Goal: Participate in discussion

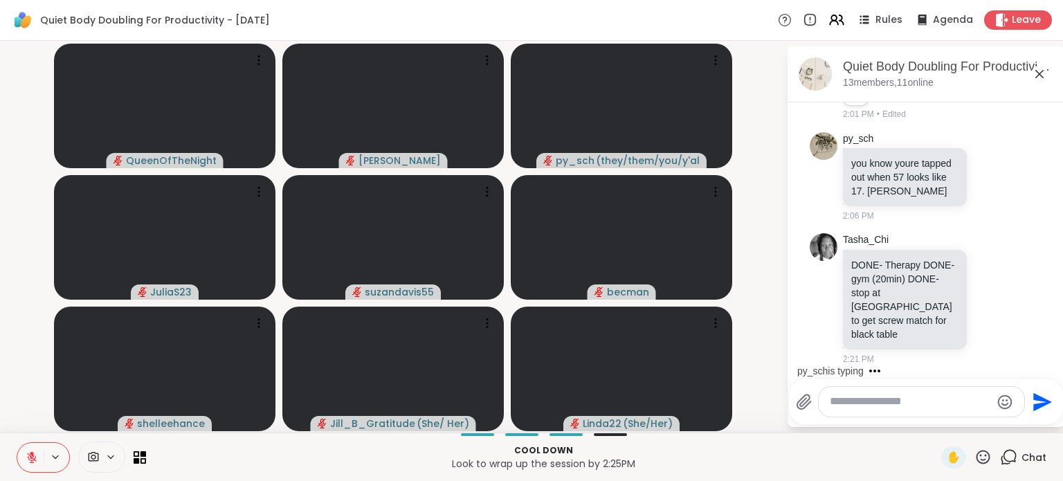
scroll to position [3136, 0]
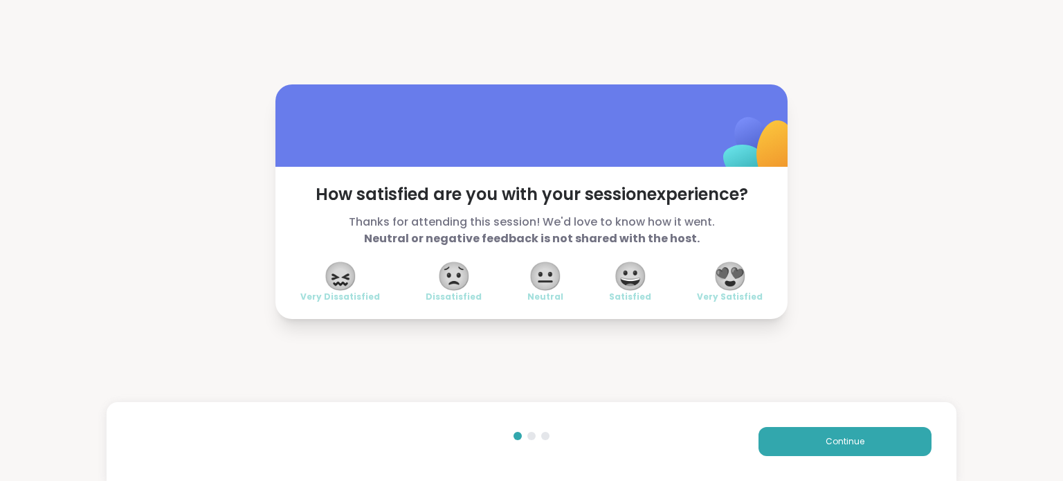
click at [729, 276] on span "😍" at bounding box center [730, 276] width 35 height 25
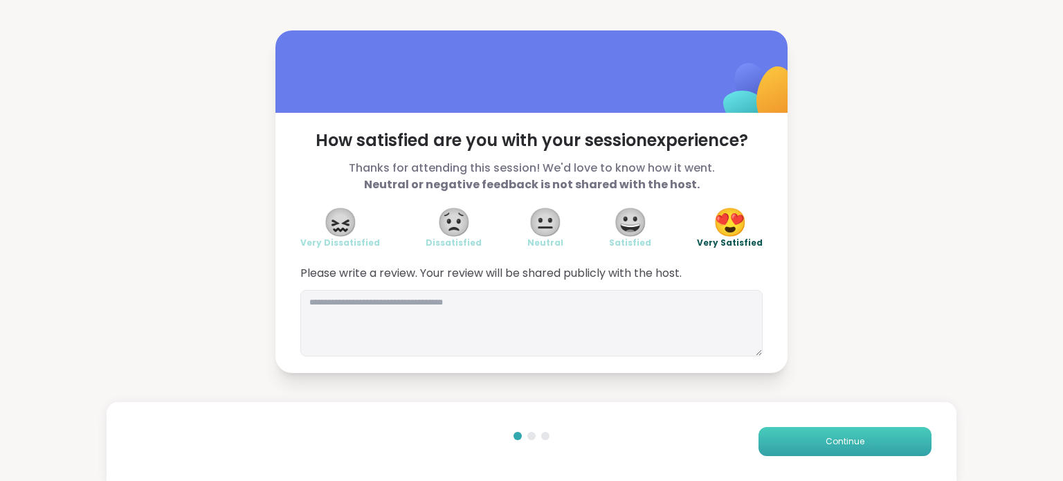
click at [786, 440] on button "Continue" at bounding box center [844, 441] width 173 height 29
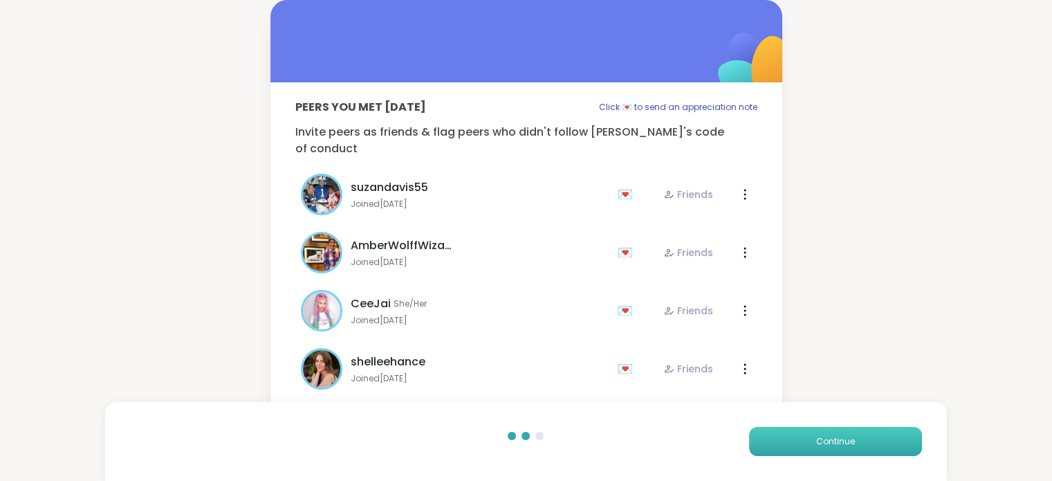
click at [786, 440] on button "Continue" at bounding box center [835, 441] width 173 height 29
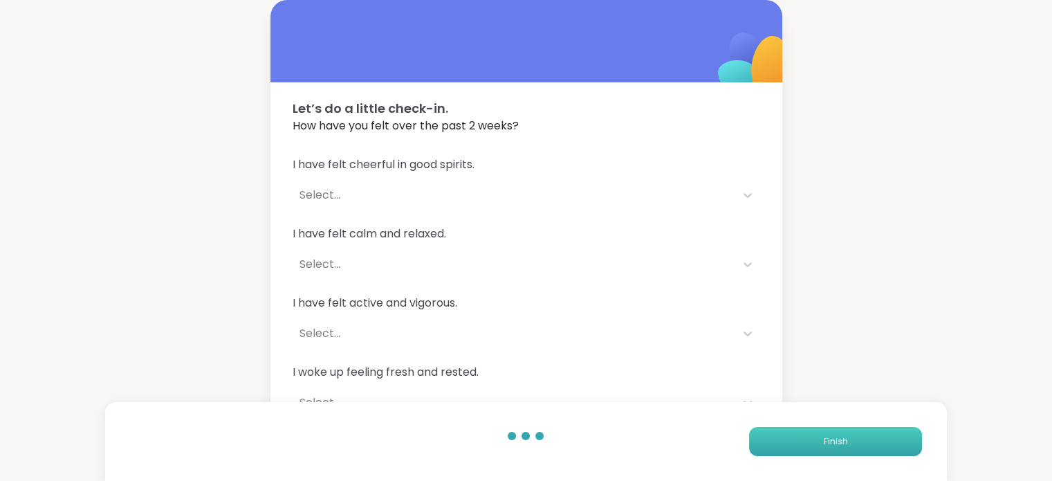
click at [786, 440] on button "Finish" at bounding box center [835, 441] width 173 height 29
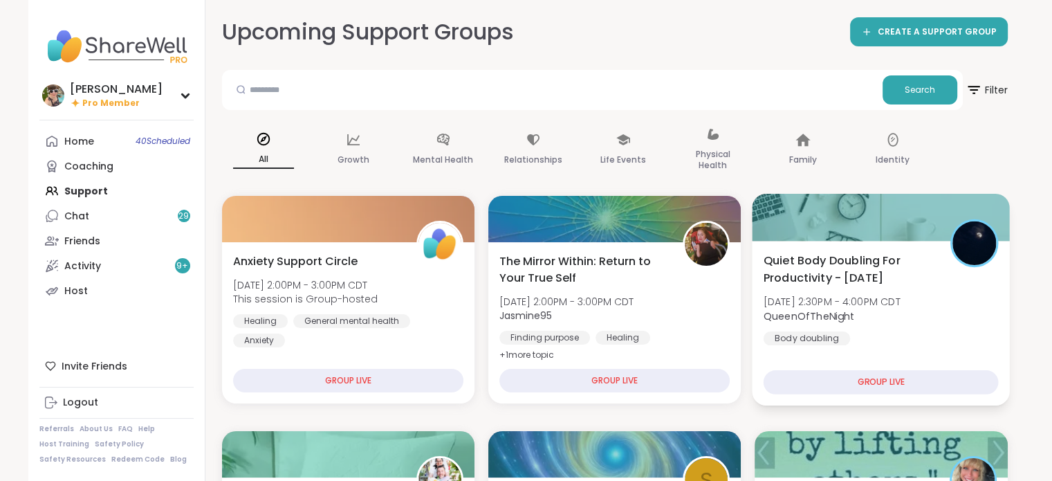
click at [847, 316] on b "QueenOfTheNight" at bounding box center [809, 316] width 91 height 14
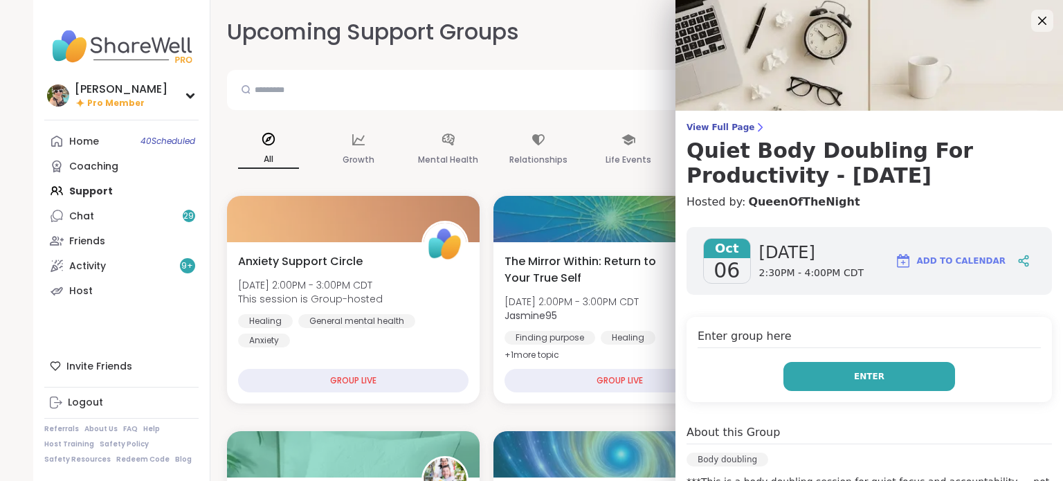
click at [879, 377] on button "Enter" at bounding box center [869, 376] width 172 height 29
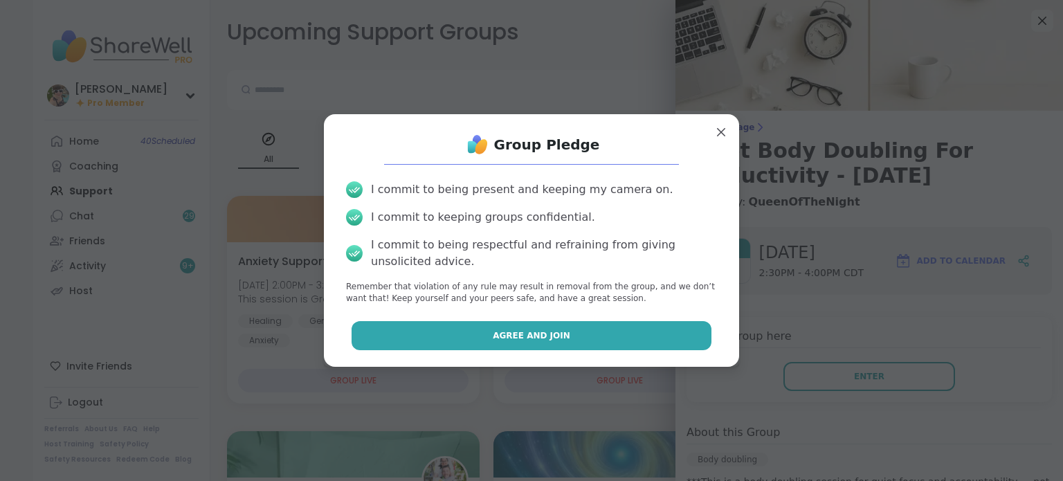
click at [653, 331] on button "Agree and Join" at bounding box center [531, 335] width 360 height 29
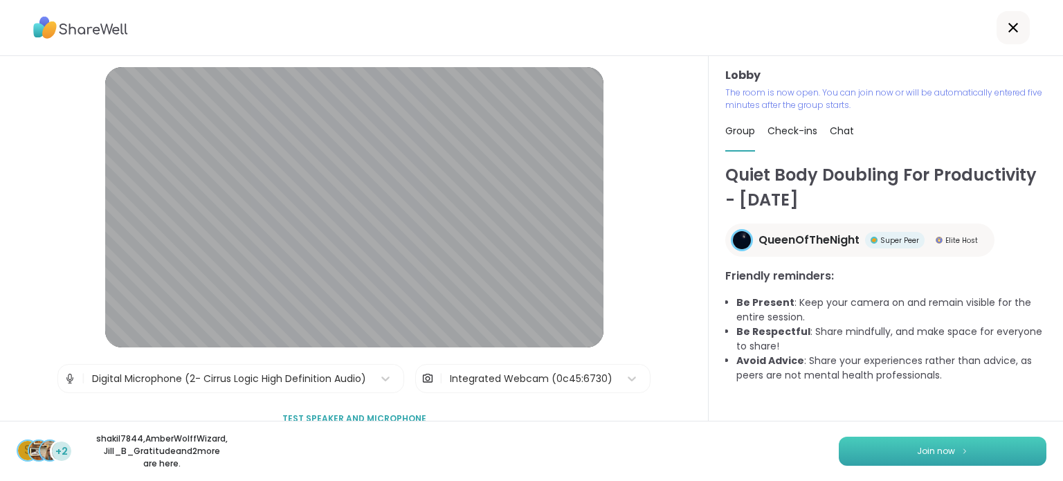
click at [930, 457] on button "Join now" at bounding box center [943, 451] width 208 height 29
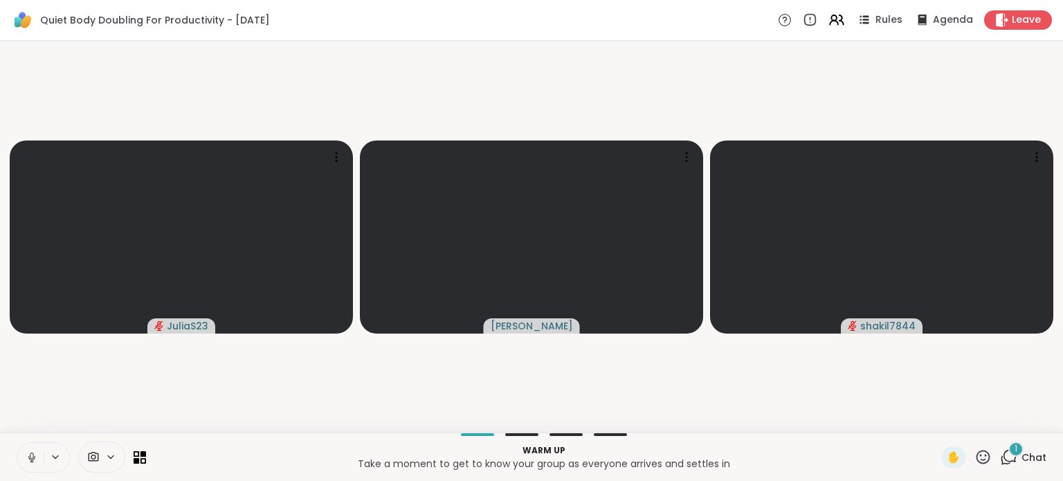
click at [33, 455] on icon at bounding box center [31, 456] width 3 height 6
